Goal: Task Accomplishment & Management: Use online tool/utility

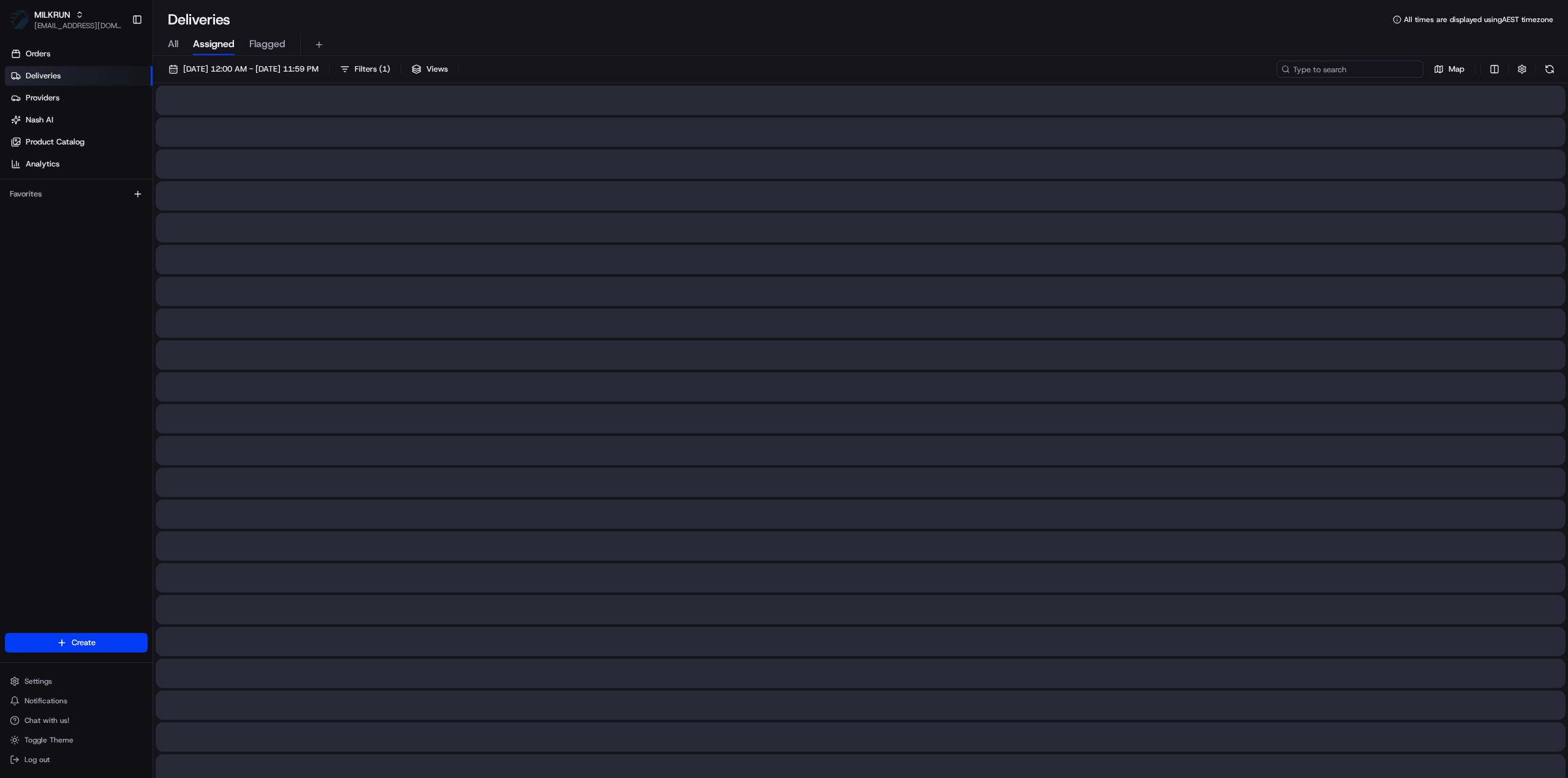
click at [1341, 74] on input at bounding box center [1349, 69] width 147 height 17
paste input "18851768-966f-4c79-96be-8b361fba8003"
type input "18851768-966f-4c79-96be-8b361fba8003"
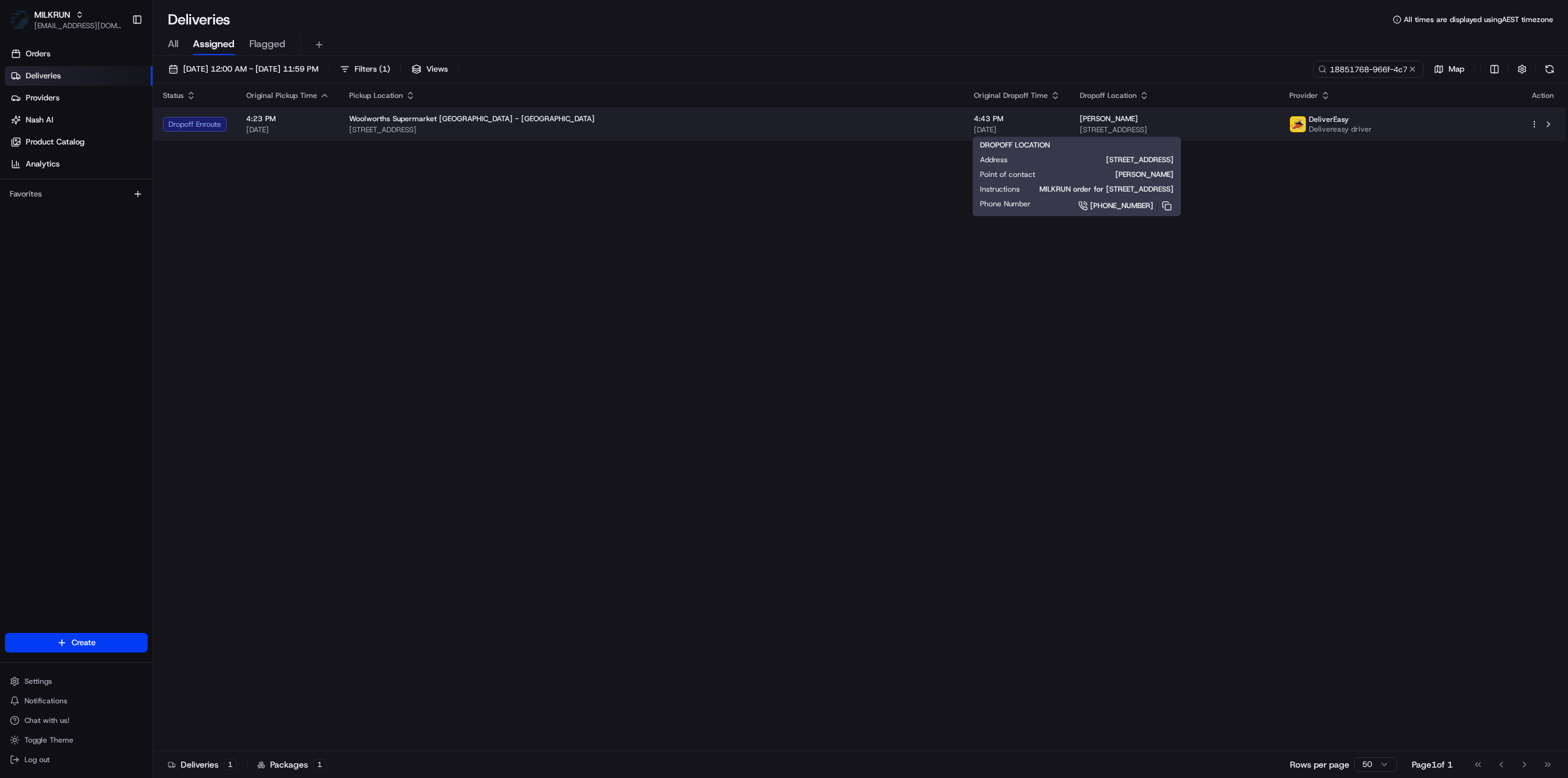
click at [1079, 127] on span "8 Troon Crescent, Boulcott, Wellington 5010, NZ" at bounding box center [1174, 129] width 190 height 10
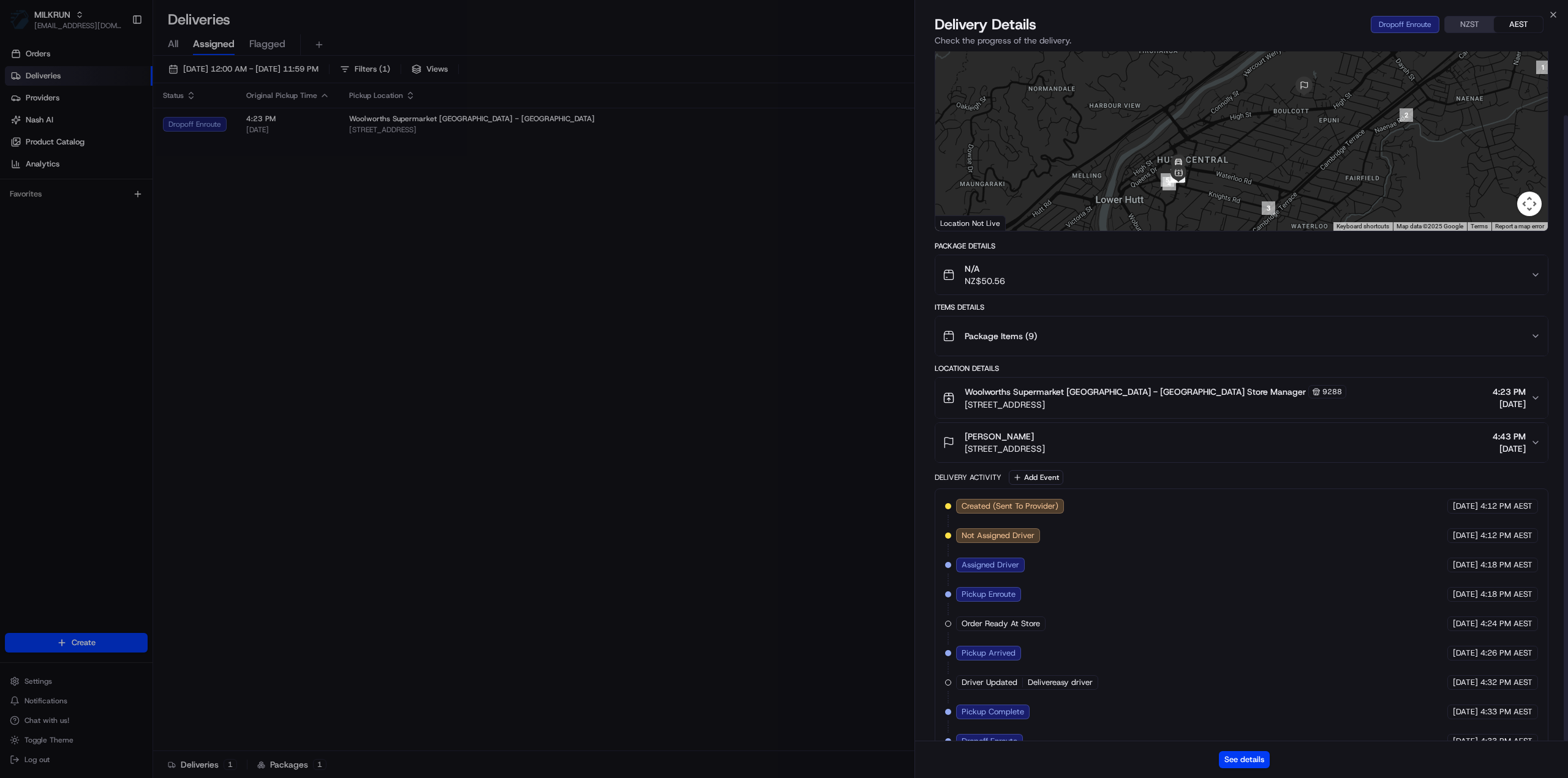
scroll to position [71, 0]
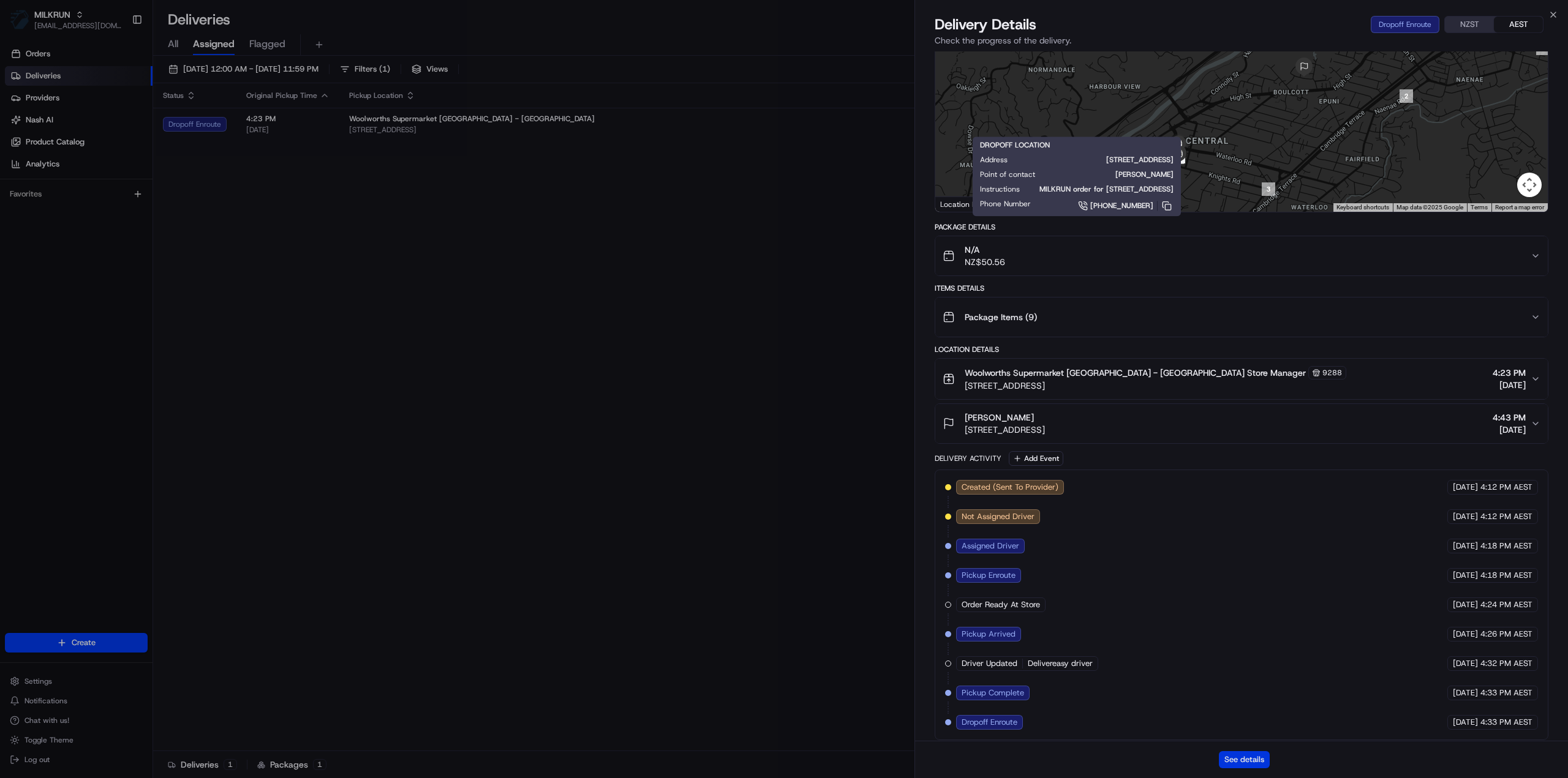
click at [1238, 762] on button "See details" at bounding box center [1244, 760] width 51 height 17
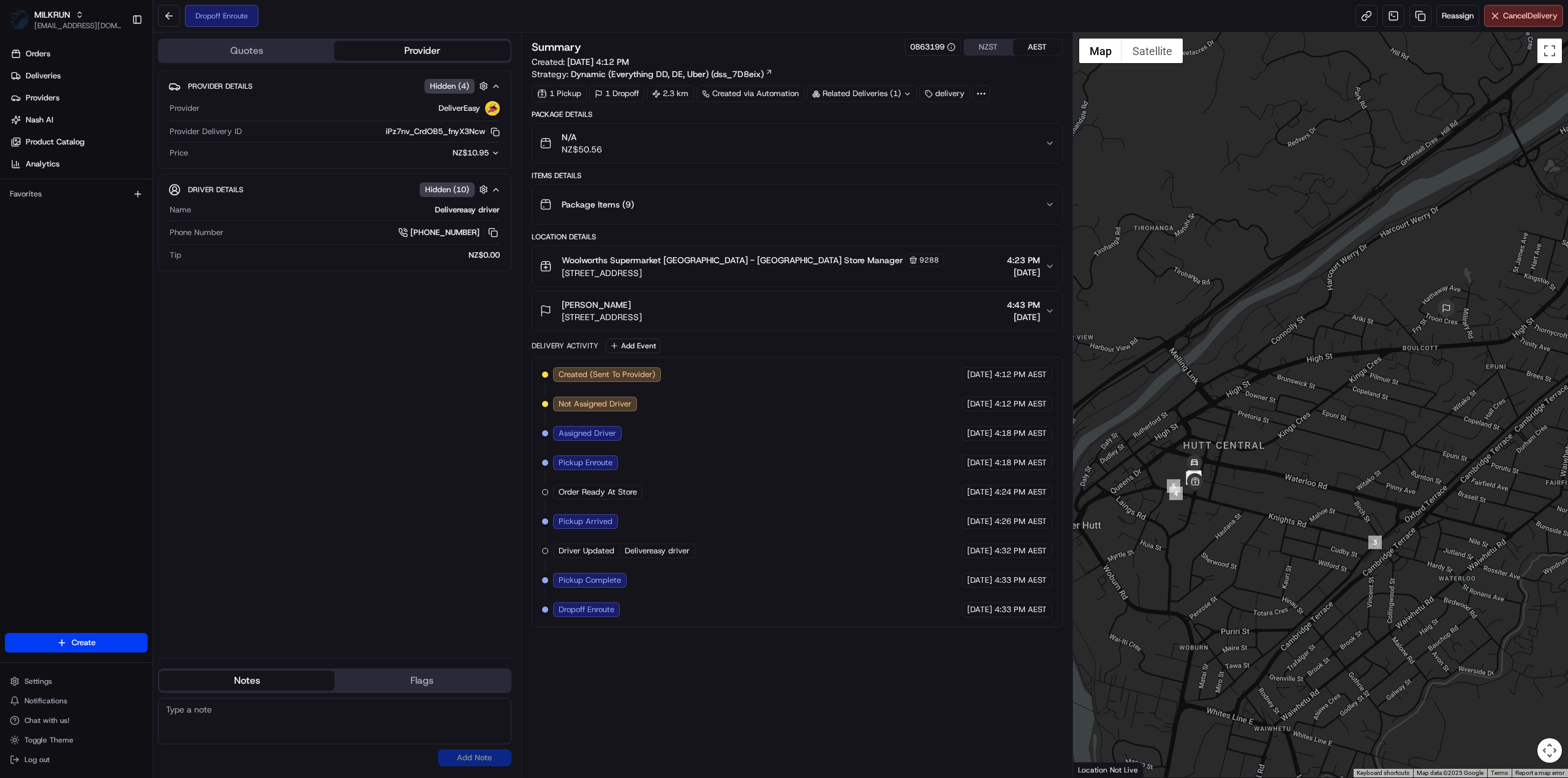
click at [412, 436] on div "Provider Details Hidden ( 4 ) Provider DeliverEasy Provider Delivery ID iPz7nv_…" at bounding box center [335, 359] width 353 height 578
click at [1529, 14] on span "Cancel Delivery" at bounding box center [1529, 16] width 54 height 11
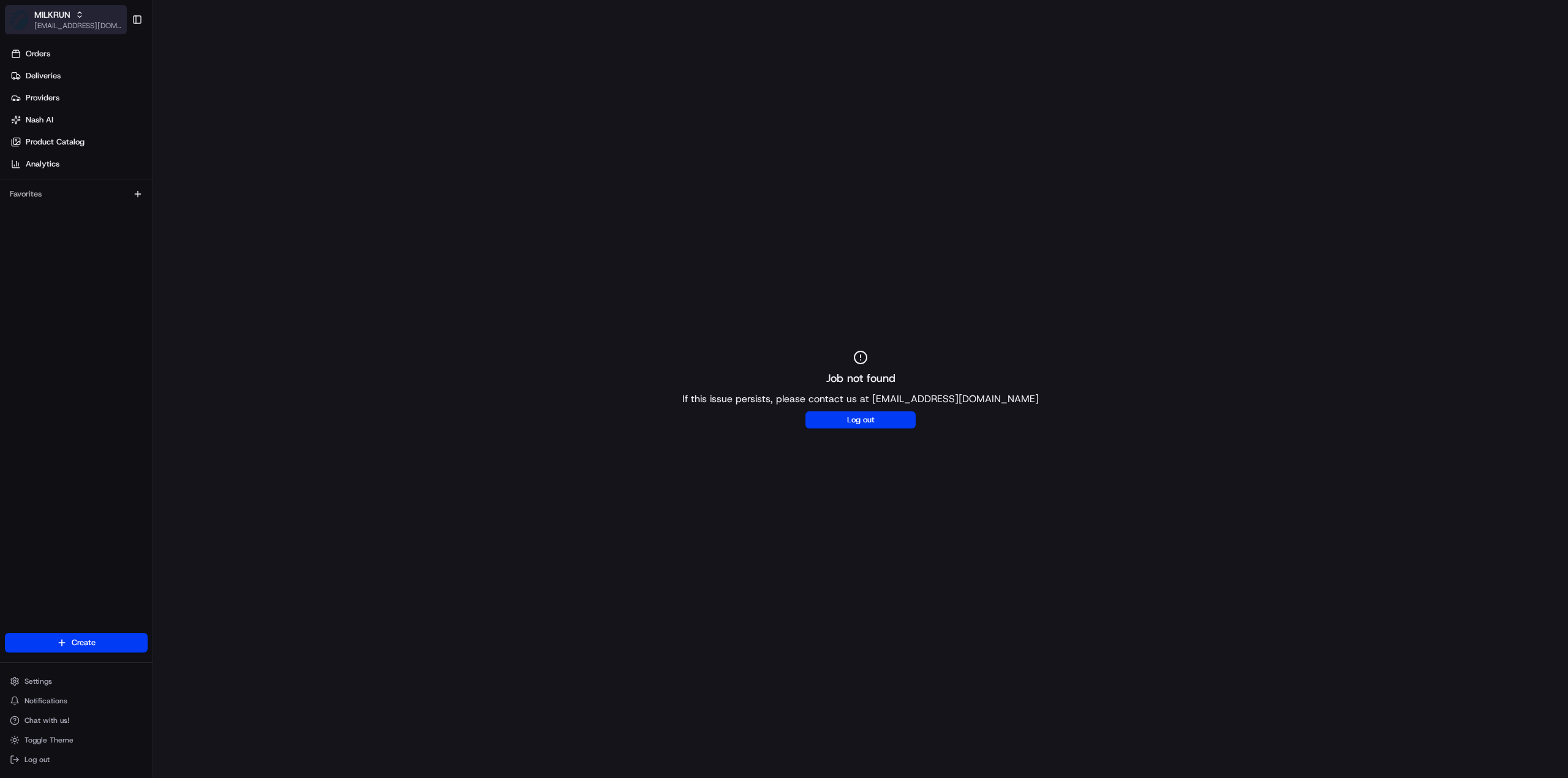
click at [71, 25] on span "[EMAIL_ADDRESS][DOMAIN_NAME]" at bounding box center [78, 25] width 88 height 10
click at [191, 68] on span "HomeRun" at bounding box center [174, 63] width 35 height 11
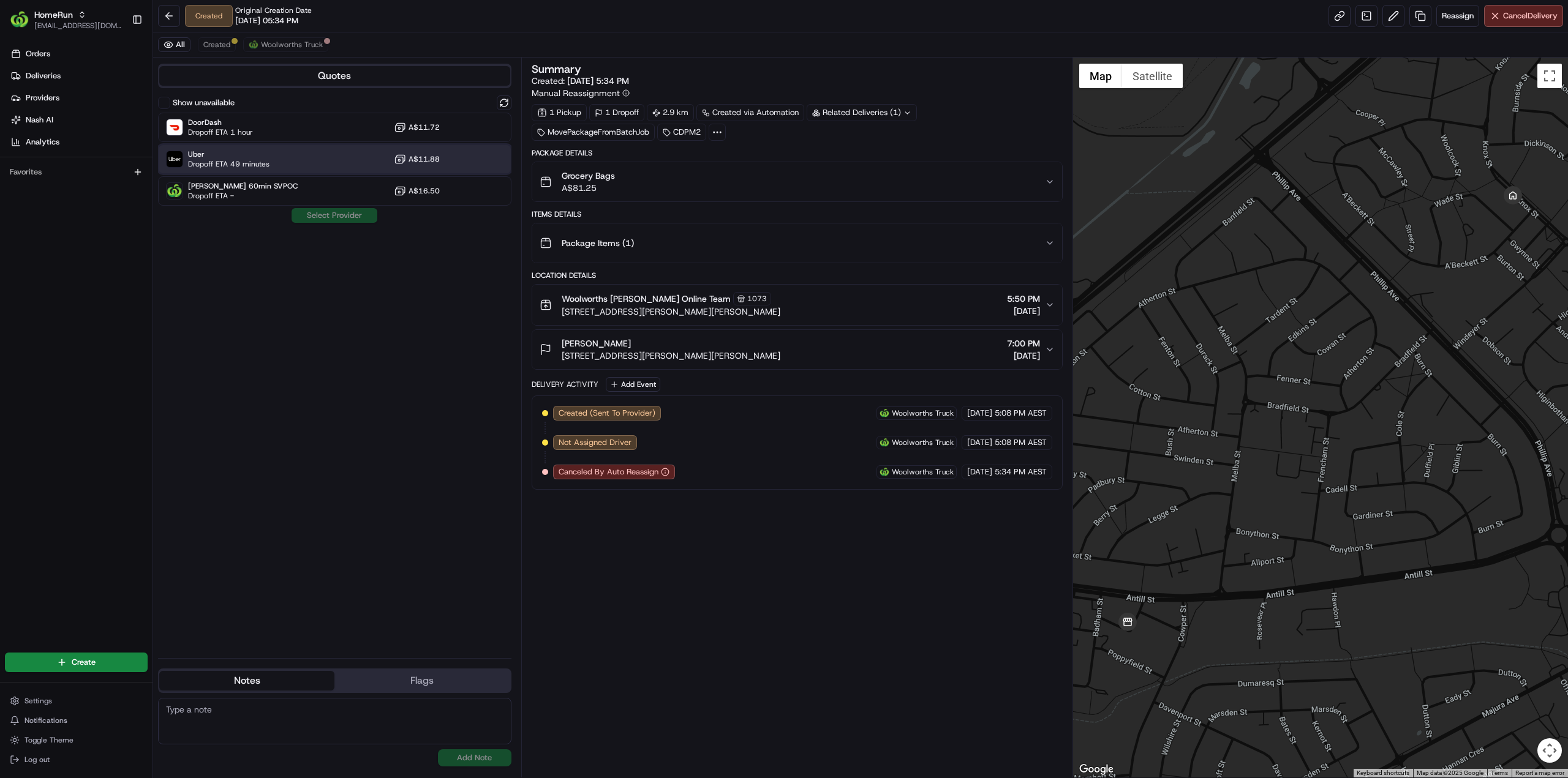
click at [246, 167] on span "Dropoff ETA 49 minutes" at bounding box center [229, 164] width 82 height 10
click at [331, 215] on button "Assign Provider" at bounding box center [334, 216] width 87 height 14
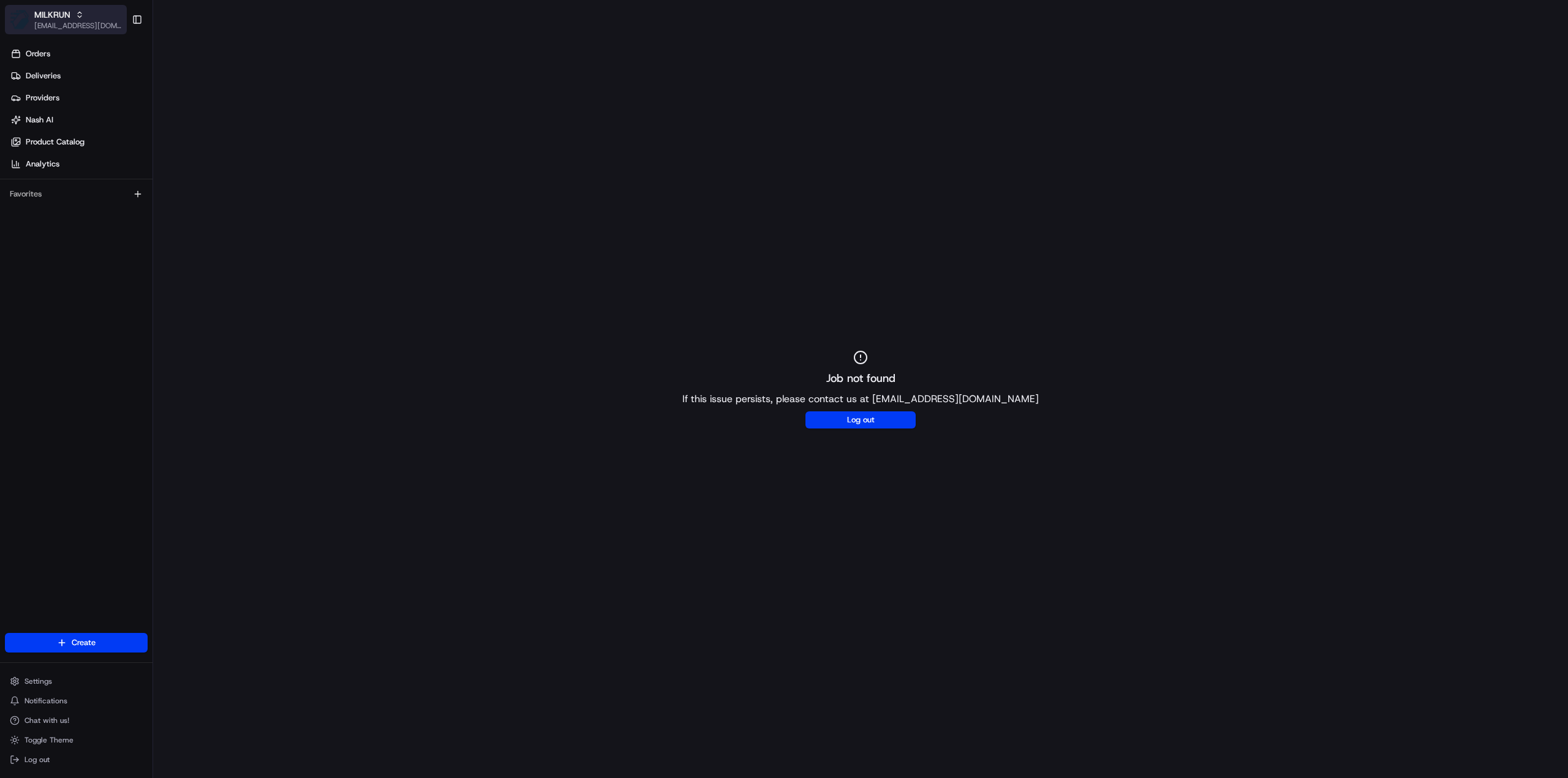
click at [59, 14] on span "MILKRUN" at bounding box center [52, 14] width 36 height 12
click at [190, 54] on div "HomeRun" at bounding box center [221, 63] width 178 height 24
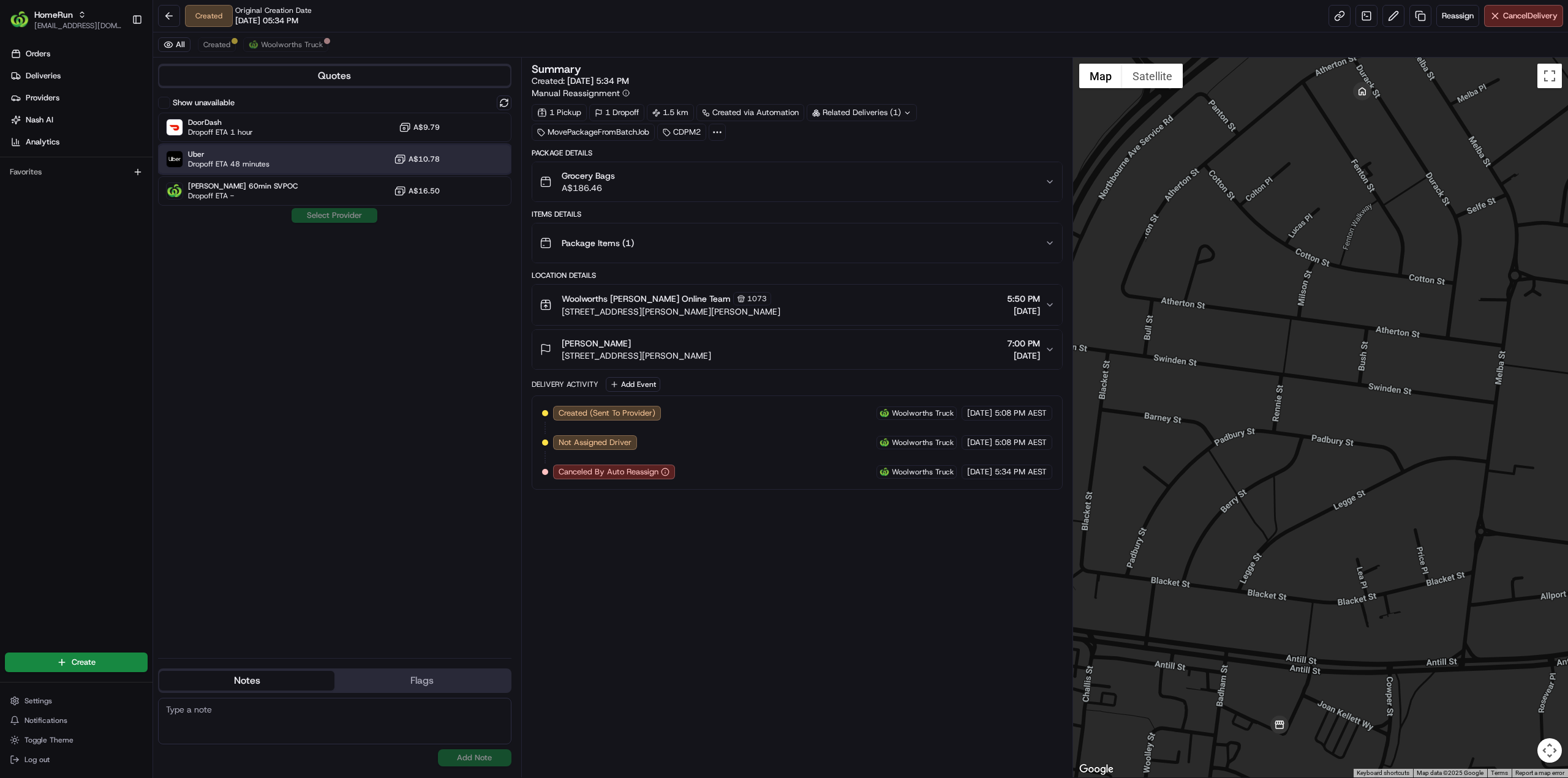
click at [271, 163] on div "Uber Dropoff ETA 48 minutes A$10.78" at bounding box center [335, 159] width 353 height 29
click at [329, 216] on button "Assign Provider" at bounding box center [334, 216] width 87 height 14
